Goal: Task Accomplishment & Management: Manage account settings

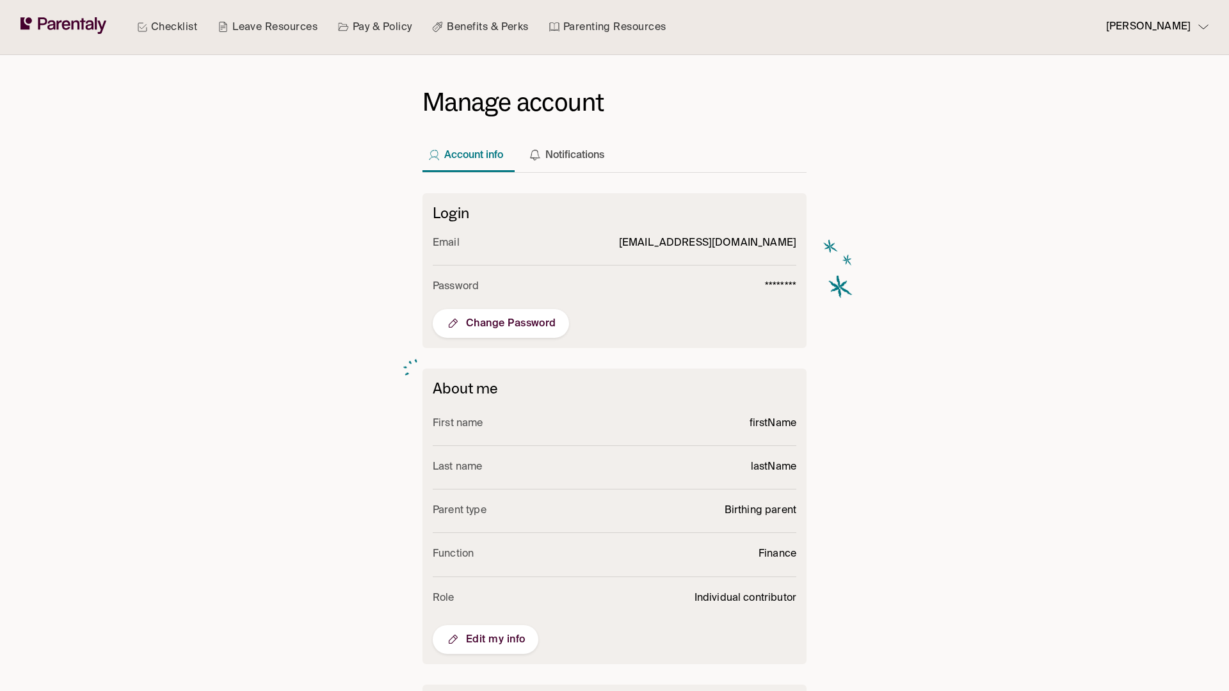
click at [485, 639] on span "Edit my info" at bounding box center [486, 639] width 80 height 15
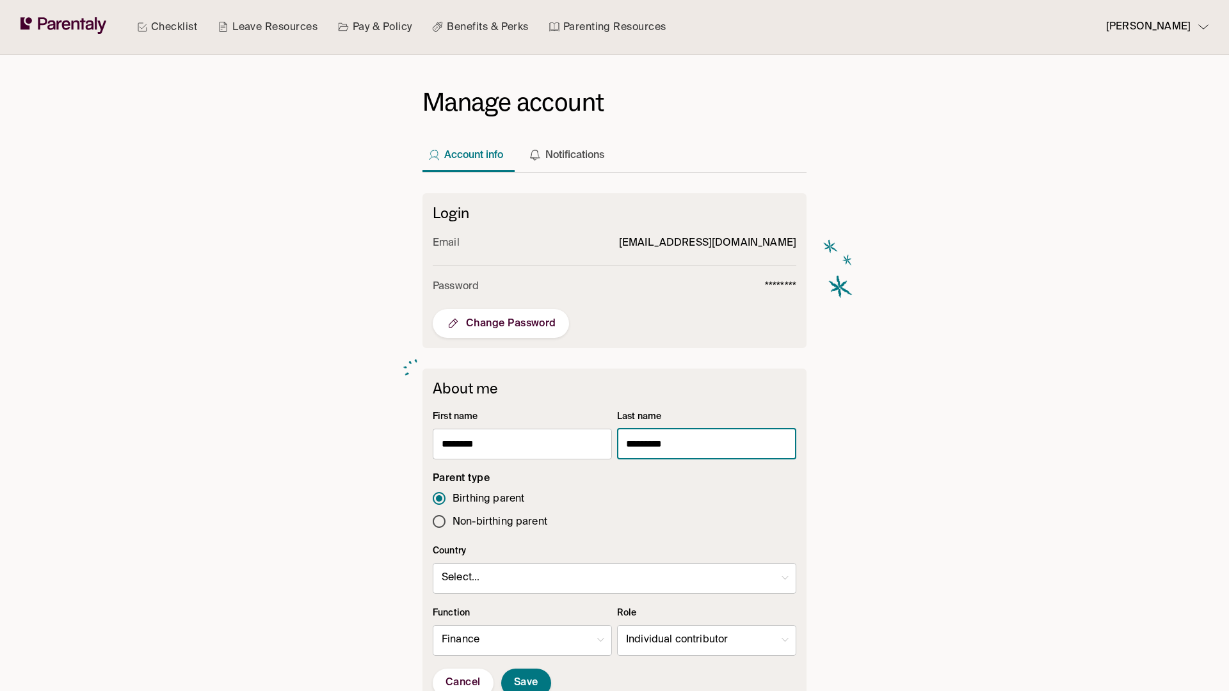
type input "*********"
click at [707, 641] on body "Checklist Leave Resources Pay & Policy Benefits & Perks Parenting Resources [PE…" at bounding box center [614, 498] width 1229 height 996
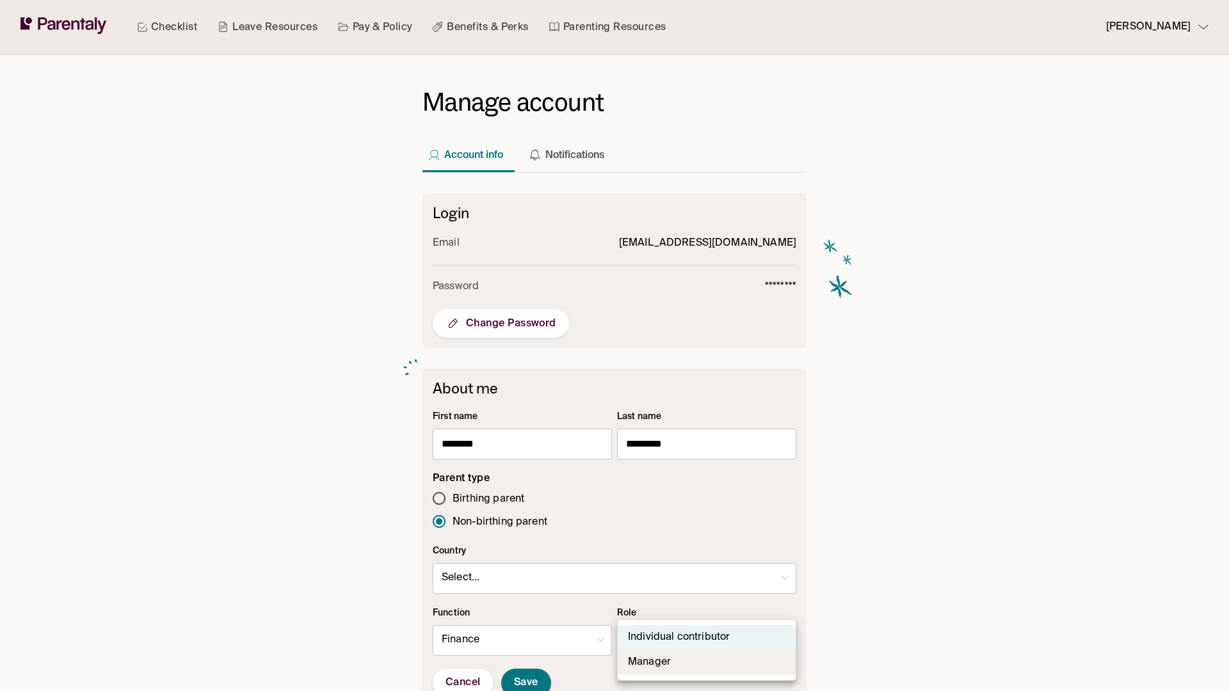
click at [707, 663] on li "Manager" at bounding box center [707, 662] width 178 height 25
type input "*"
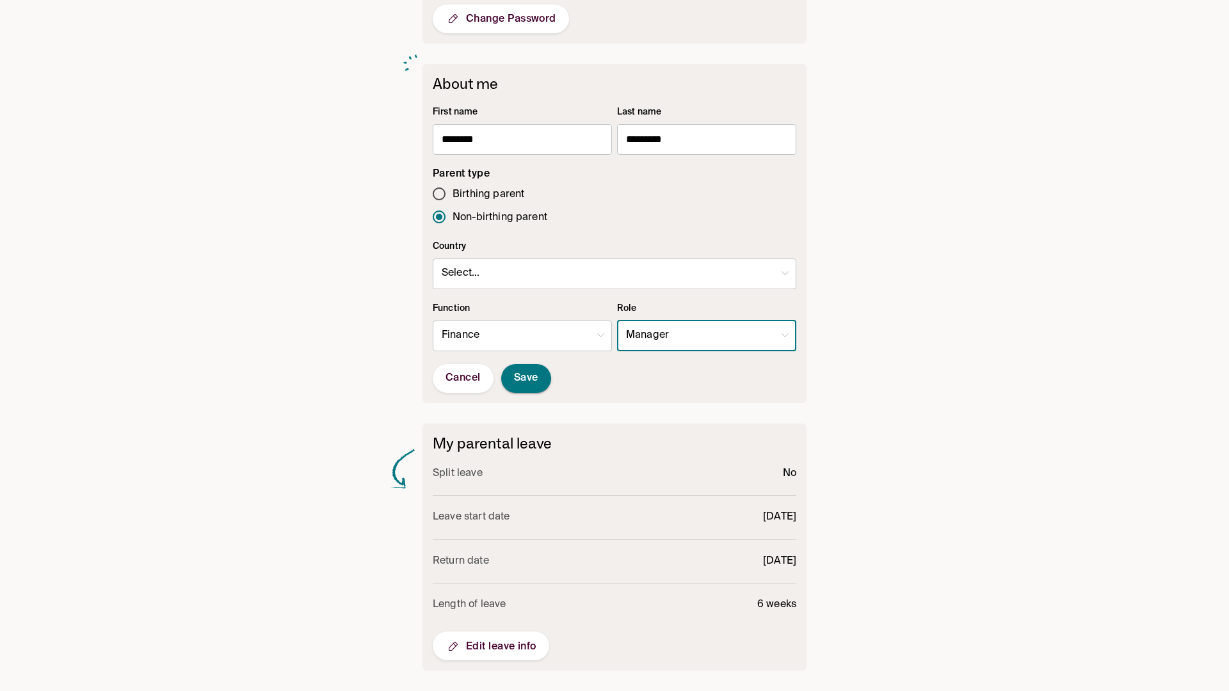
click at [526, 378] on span "Save" at bounding box center [526, 378] width 24 height 13
